Goal: Task Accomplishment & Management: Use online tool/utility

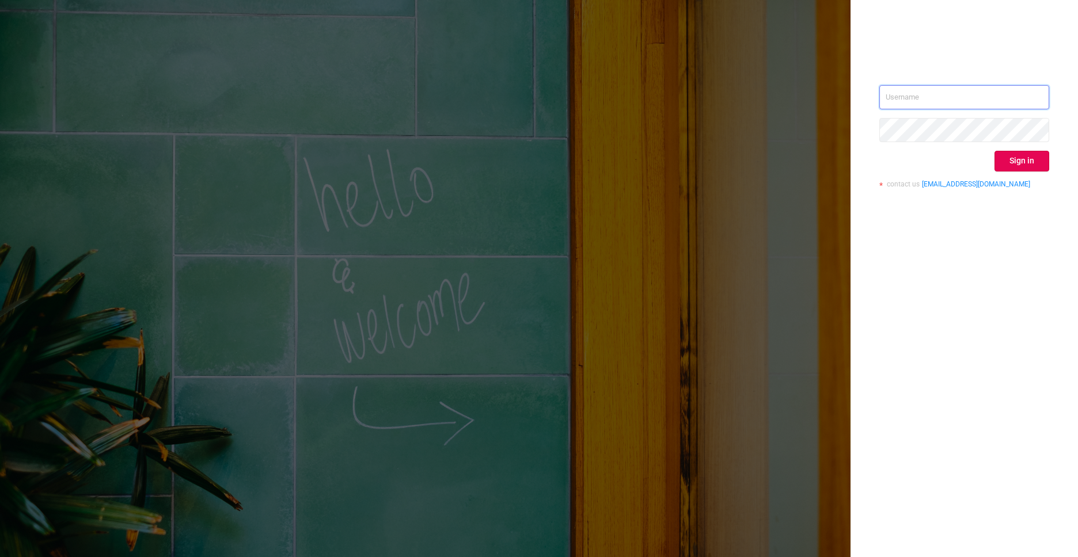
type input "[PERSON_NAME][EMAIL_ADDRESS][DOMAIN_NAME]"
click at [987, 276] on div "[PERSON_NAME][EMAIL_ADDRESS][DOMAIN_NAME] Sign in contact us [EMAIL_ADDRESS][DO…" at bounding box center [963, 278] width 227 height 557
click at [1020, 166] on button "Sign in" at bounding box center [1021, 161] width 55 height 21
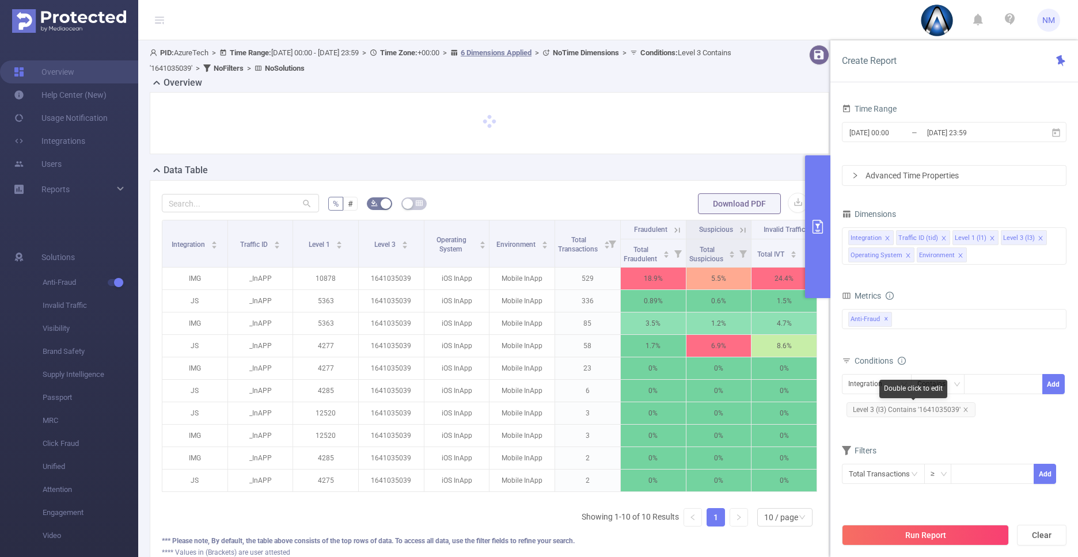
click at [912, 412] on span "Level 3 (l3) Contains '1641035039'" at bounding box center [910, 409] width 129 height 15
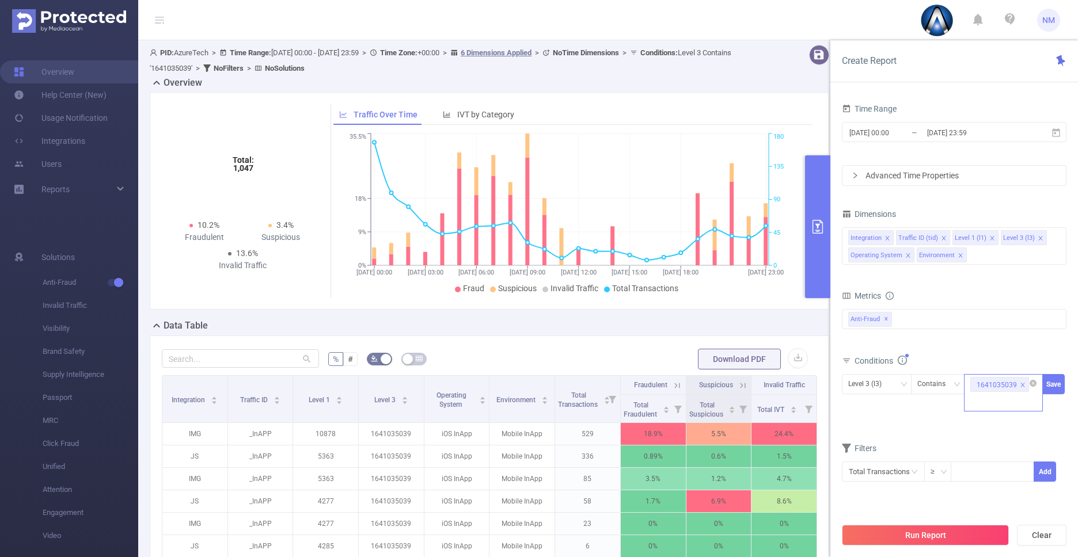
click at [1021, 385] on icon "icon: close" at bounding box center [1023, 385] width 4 height 4
click at [1008, 386] on div "1641035039" at bounding box center [1003, 384] width 66 height 19
paste input "com.igames.bottleshoot"
type input "com.igames.bottleshoot"
click at [934, 131] on input "[DATE] 23:59" at bounding box center [972, 133] width 93 height 16
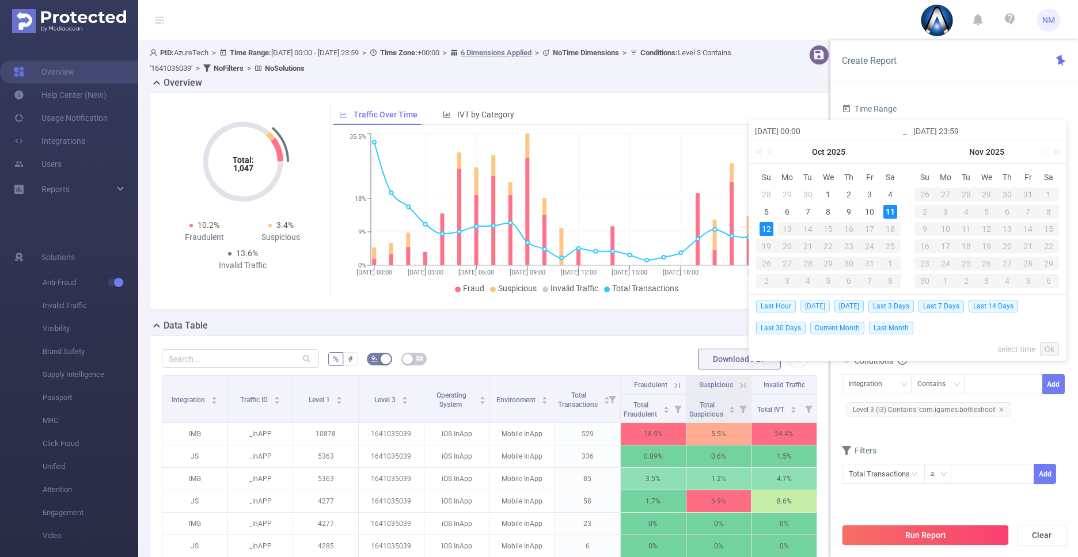
click at [813, 302] on span "[DATE]" at bounding box center [814, 306] width 29 height 13
type input "[DATE] 00:00"
type input "[DATE] 23:59"
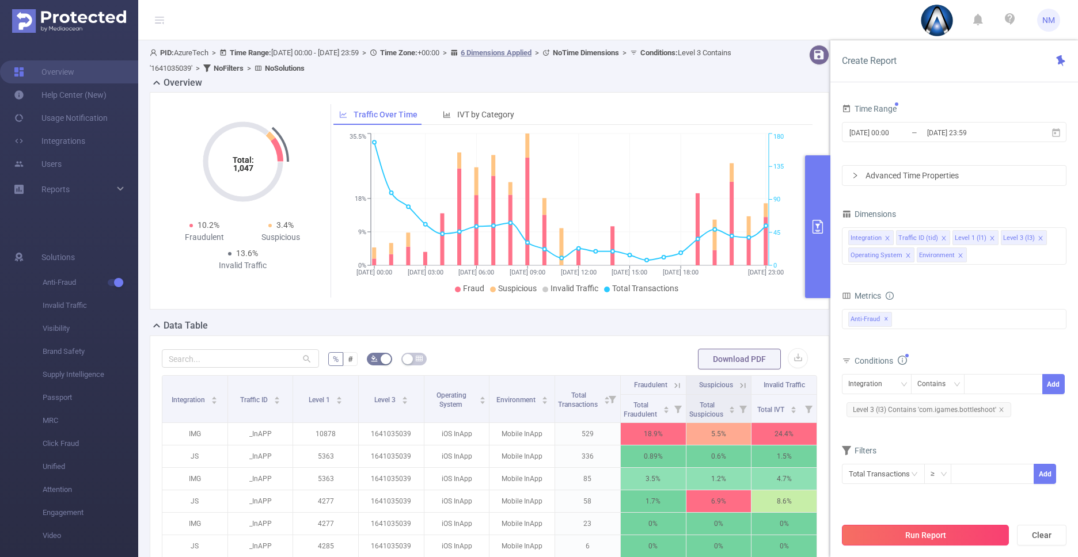
click at [920, 543] on button "Run Report" at bounding box center [925, 535] width 167 height 21
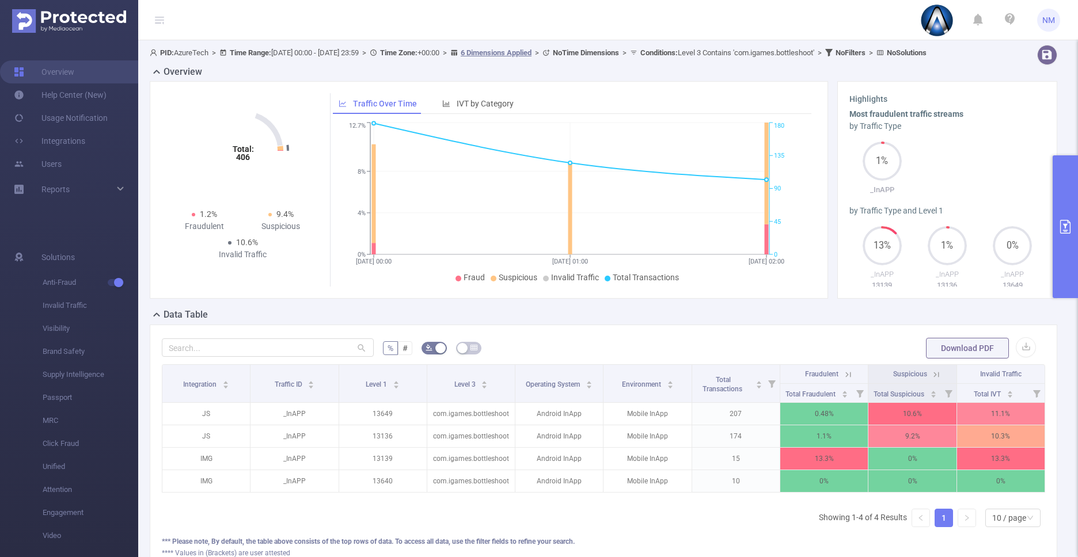
click at [1070, 265] on button "primary" at bounding box center [1064, 226] width 25 height 143
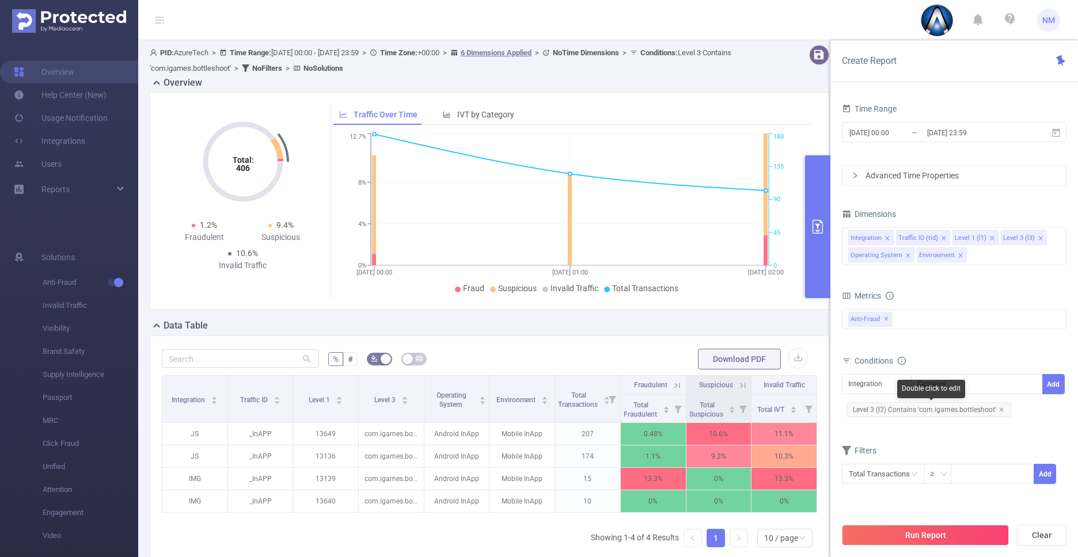
click at [951, 408] on span "Level 3 (l3) Contains 'com.igames.bottleshoot'" at bounding box center [928, 409] width 165 height 15
click at [1012, 404] on div "com.igames.bottleshoot" at bounding box center [1003, 392] width 79 height 37
paste input "6503651153"
type input "6503651153"
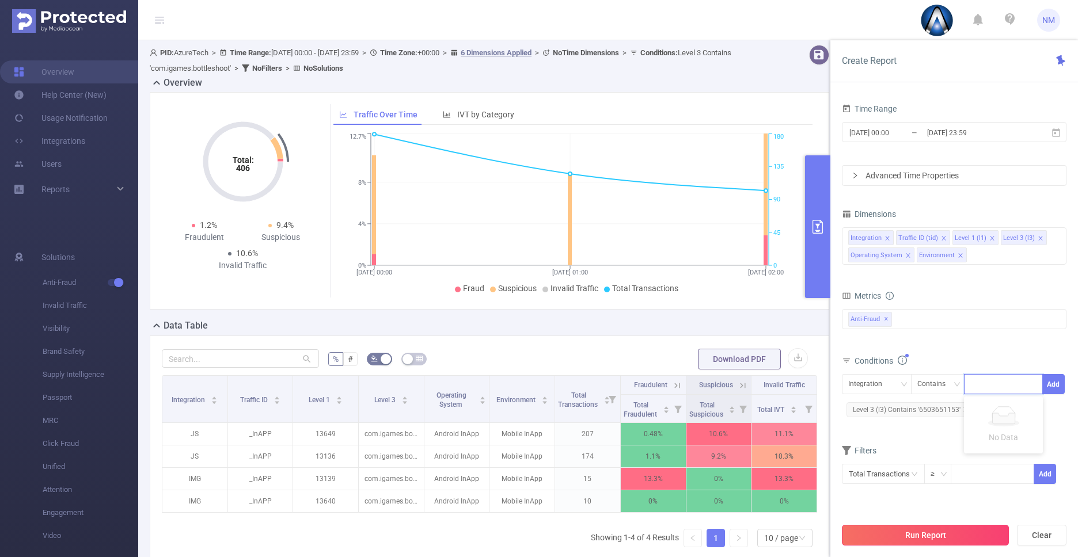
click at [961, 528] on button "Run Report" at bounding box center [925, 535] width 167 height 21
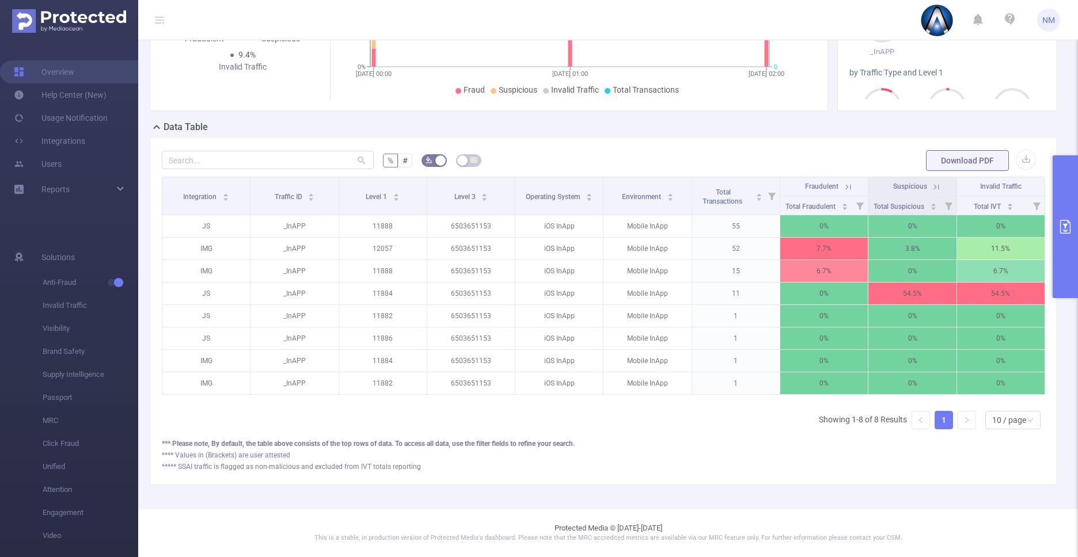
scroll to position [188, 0]
